Goal: Task Accomplishment & Management: Use online tool/utility

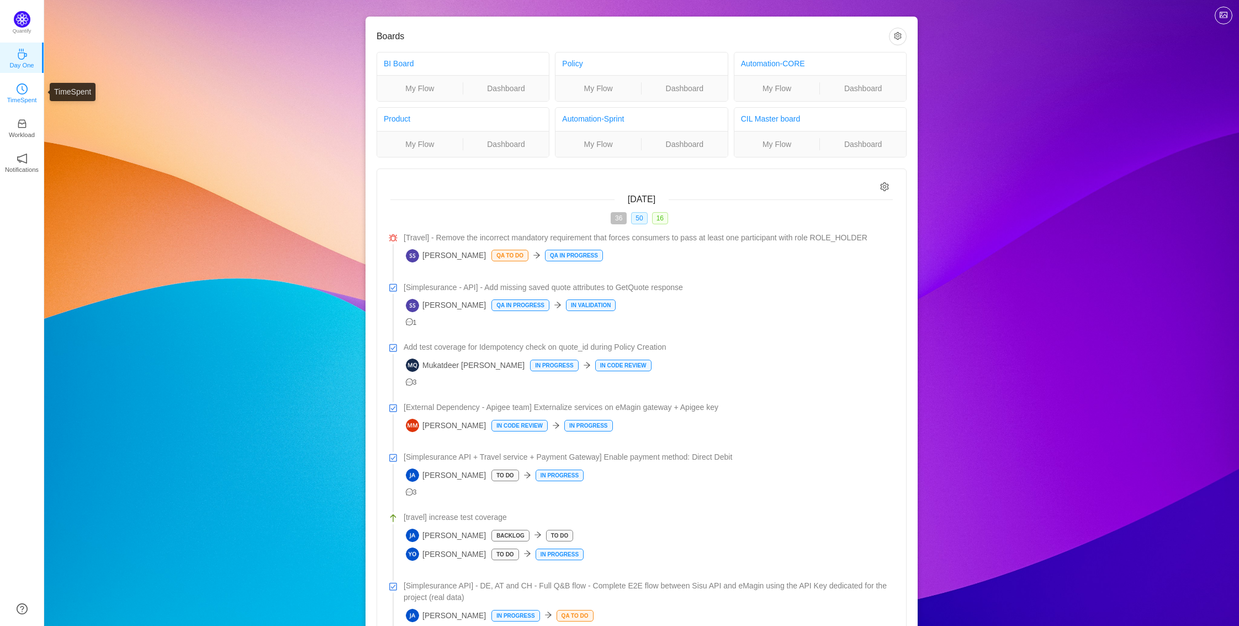
click at [24, 87] on icon "icon: clock-circle" at bounding box center [22, 88] width 11 height 11
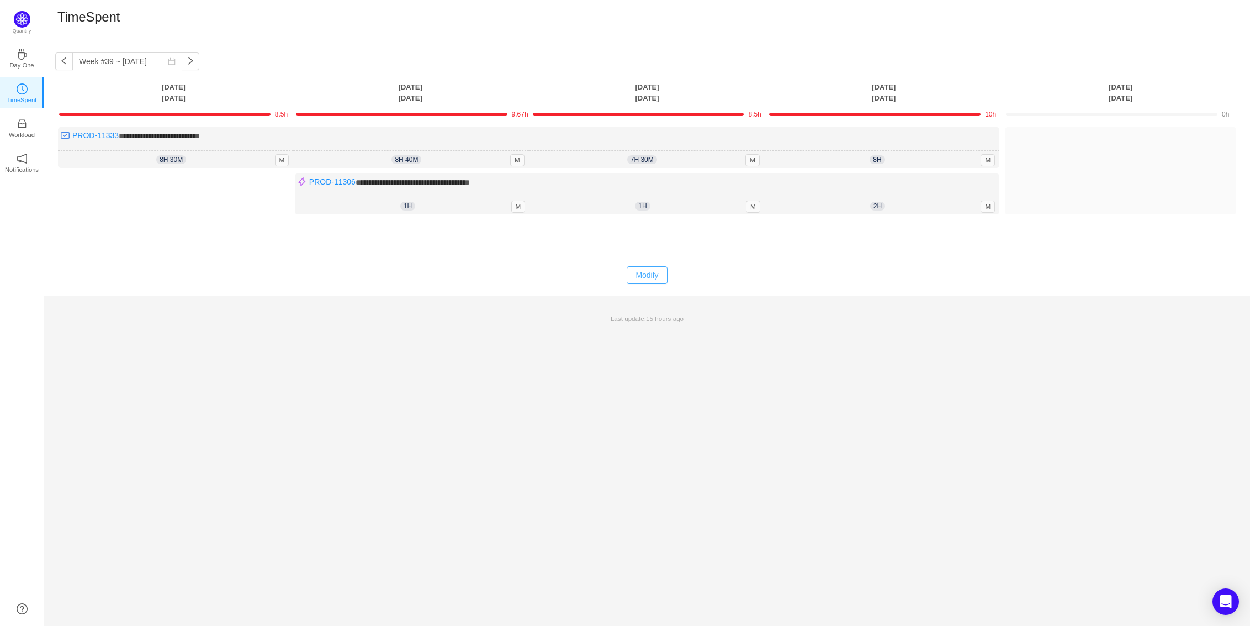
click at [653, 273] on button "Modify" at bounding box center [647, 275] width 40 height 18
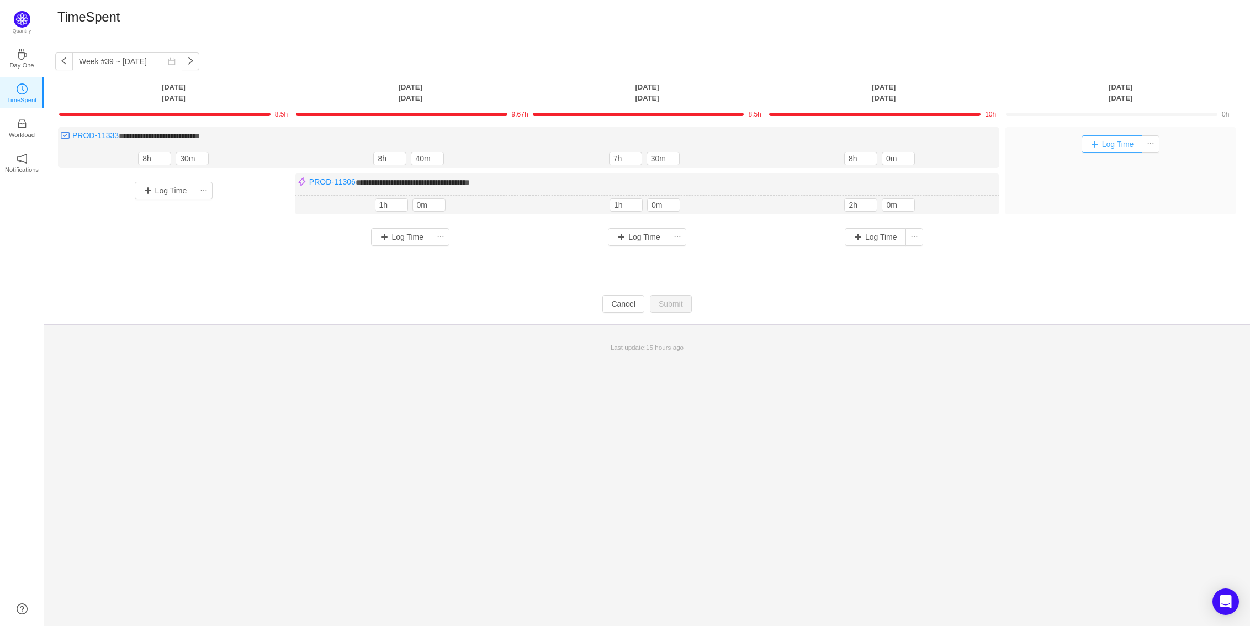
click at [1100, 143] on button "Log Time" at bounding box center [1112, 144] width 61 height 18
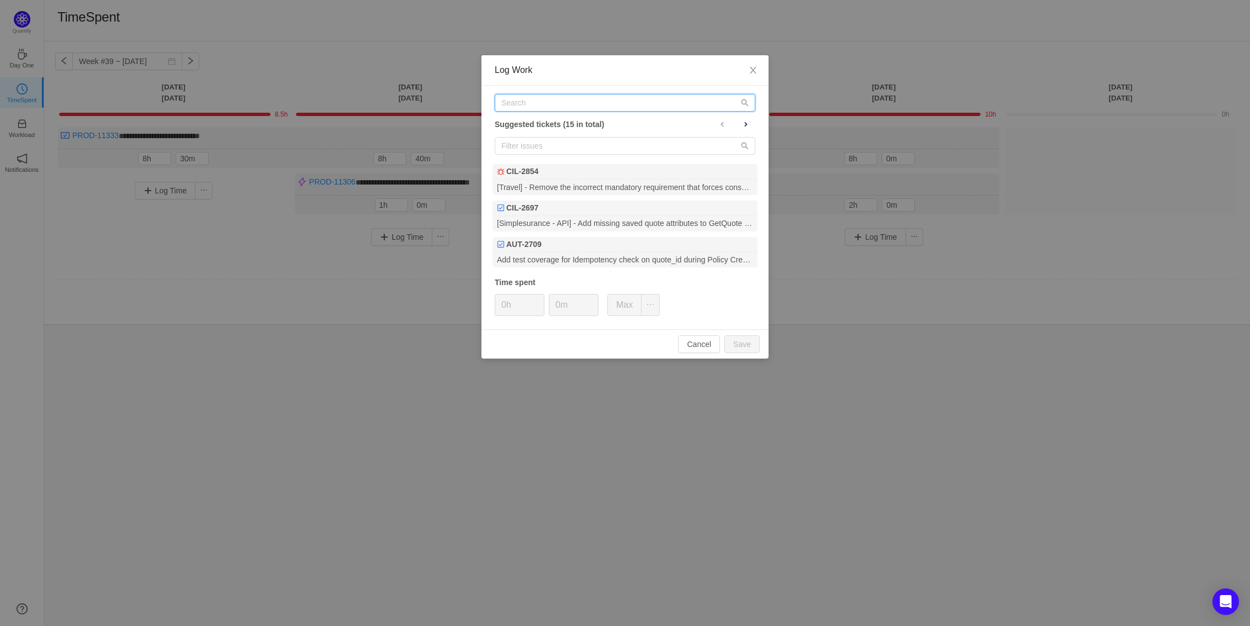
click at [610, 107] on input "text" at bounding box center [625, 103] width 261 height 18
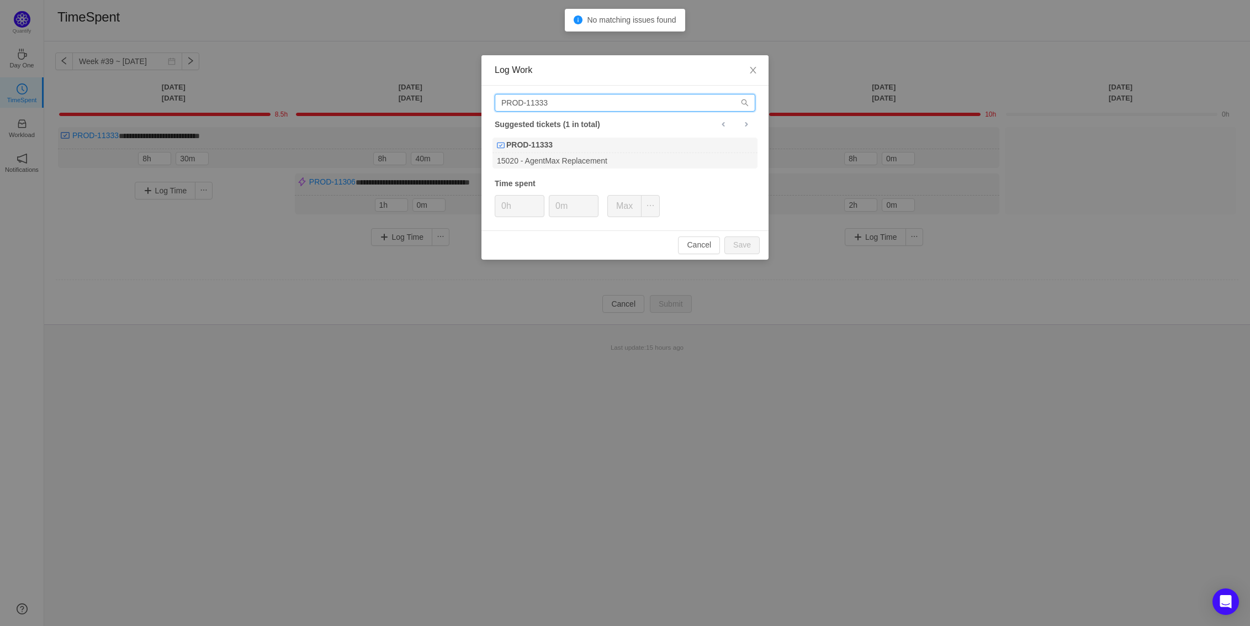
type input "PROD-11333"
click at [606, 147] on div "PROD-11333" at bounding box center [624, 144] width 265 height 15
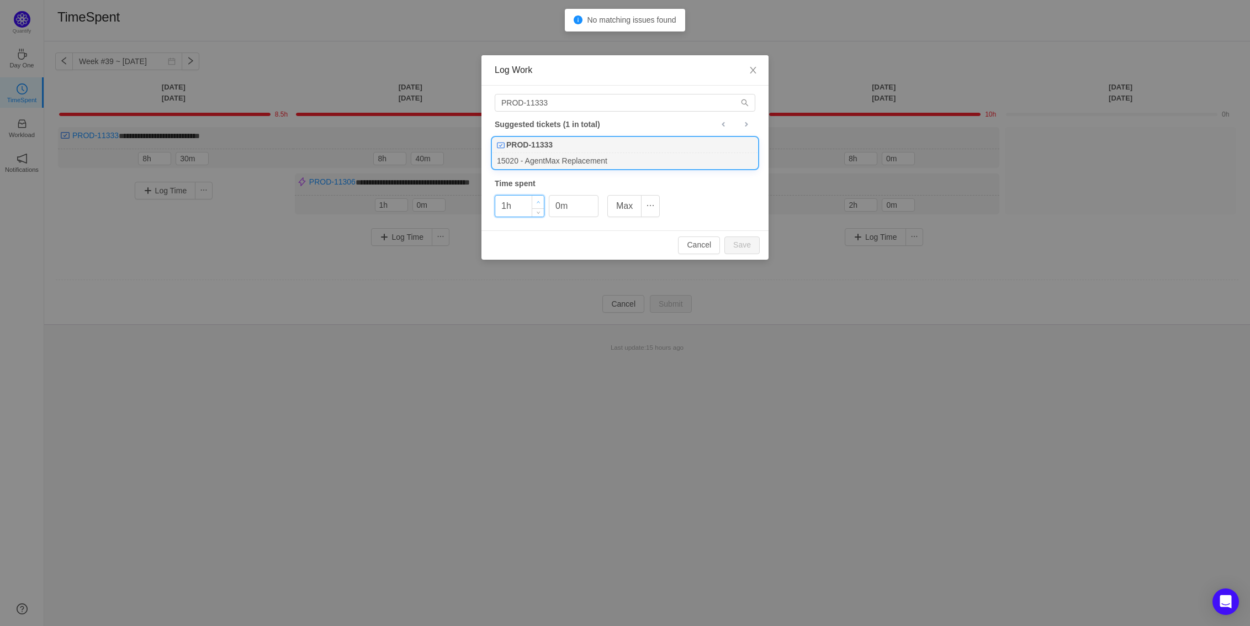
click at [540, 203] on icon "icon: up" at bounding box center [539, 202] width 4 height 4
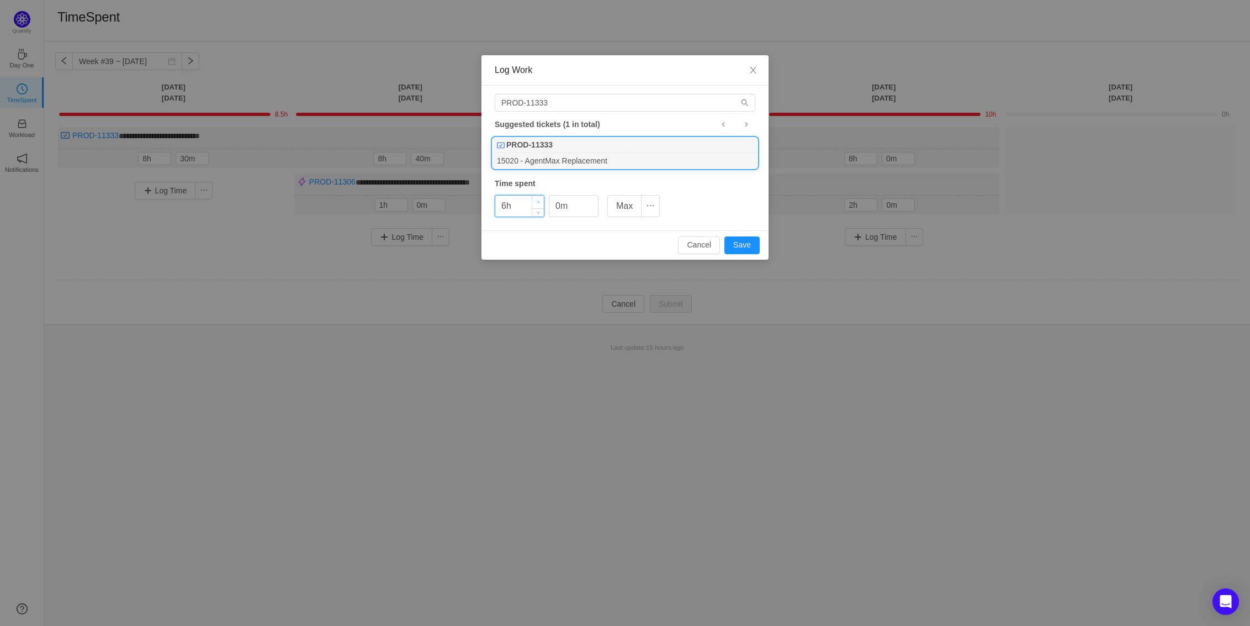
click at [540, 203] on icon "icon: up" at bounding box center [539, 202] width 4 height 4
click at [748, 248] on button "Save" at bounding box center [741, 245] width 35 height 18
type input "0h"
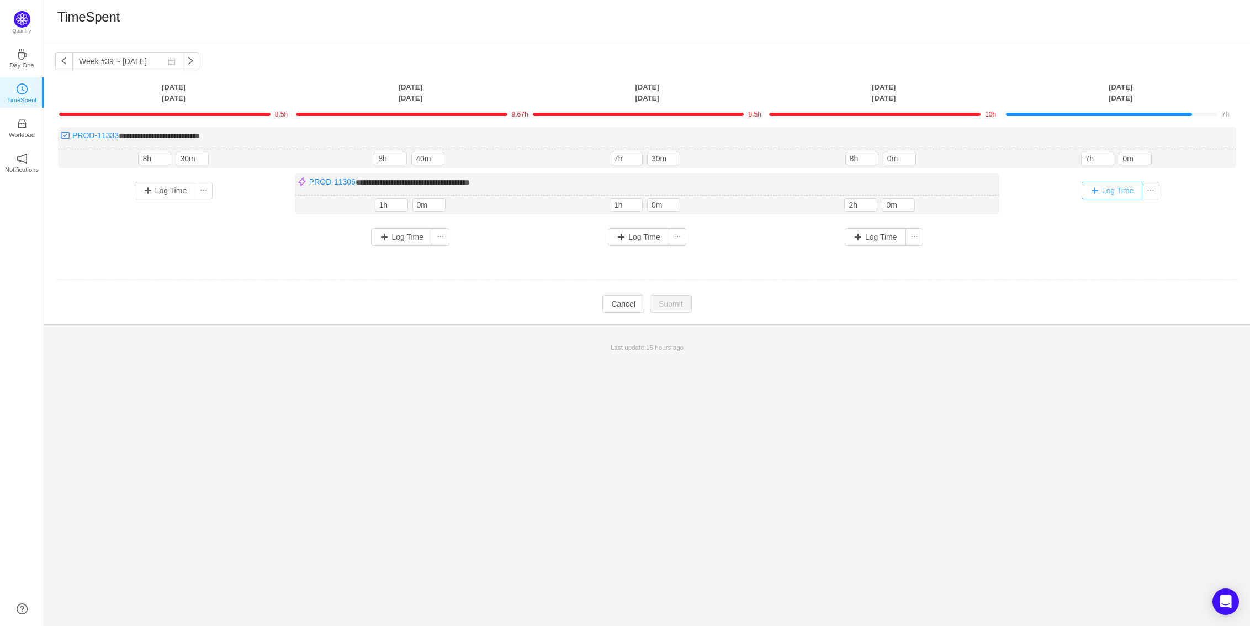
click at [1104, 188] on button "Log Time" at bounding box center [1112, 191] width 61 height 18
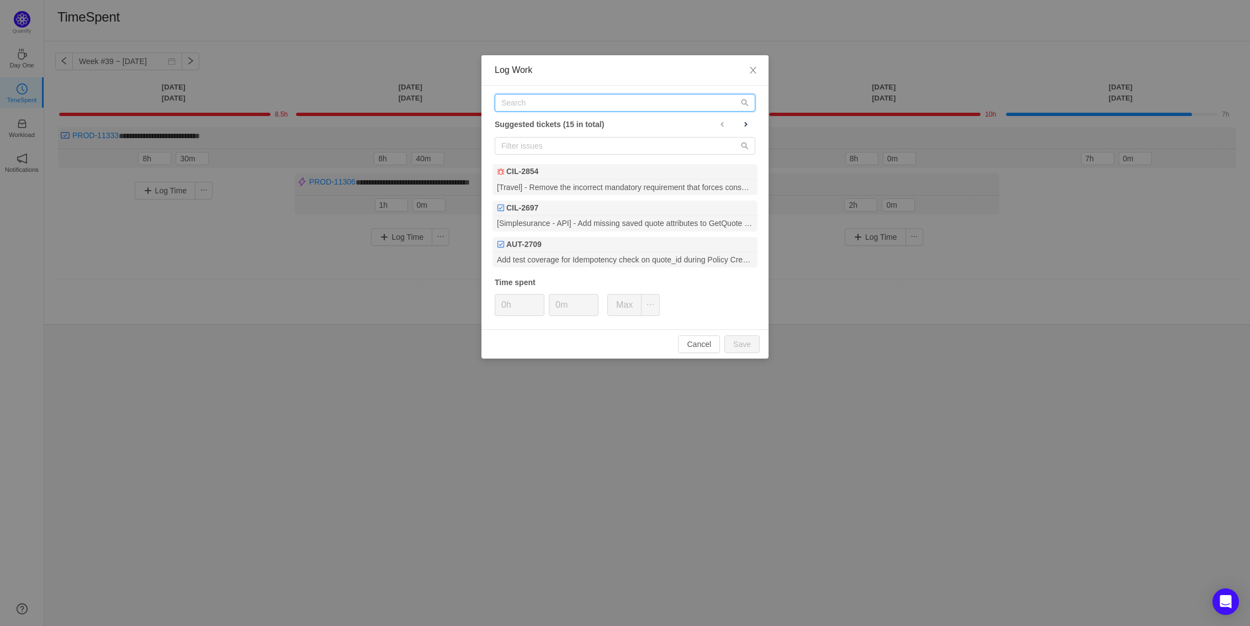
click at [587, 104] on input "text" at bounding box center [625, 103] width 261 height 18
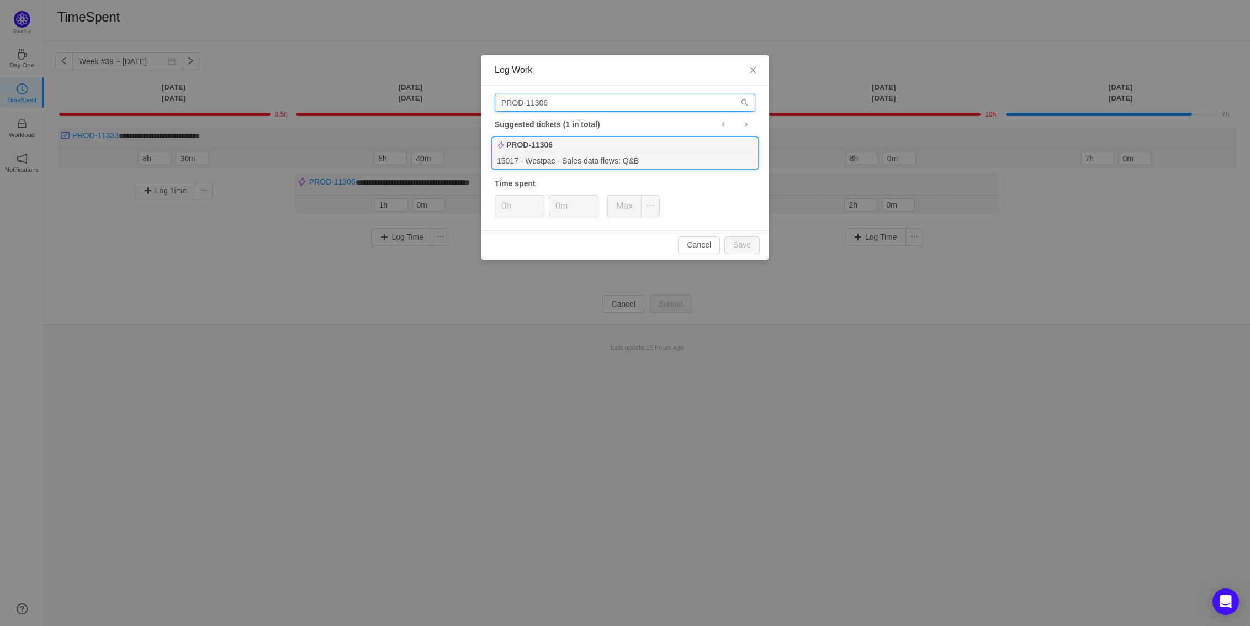
type input "PROD-11306"
click at [560, 146] on div "PROD-11306" at bounding box center [624, 144] width 265 height 15
click at [541, 200] on span "Increase Value" at bounding box center [538, 201] width 12 height 13
click at [739, 241] on button "Save" at bounding box center [741, 245] width 35 height 18
type input "0h"
